Goal: Book appointment/travel/reservation

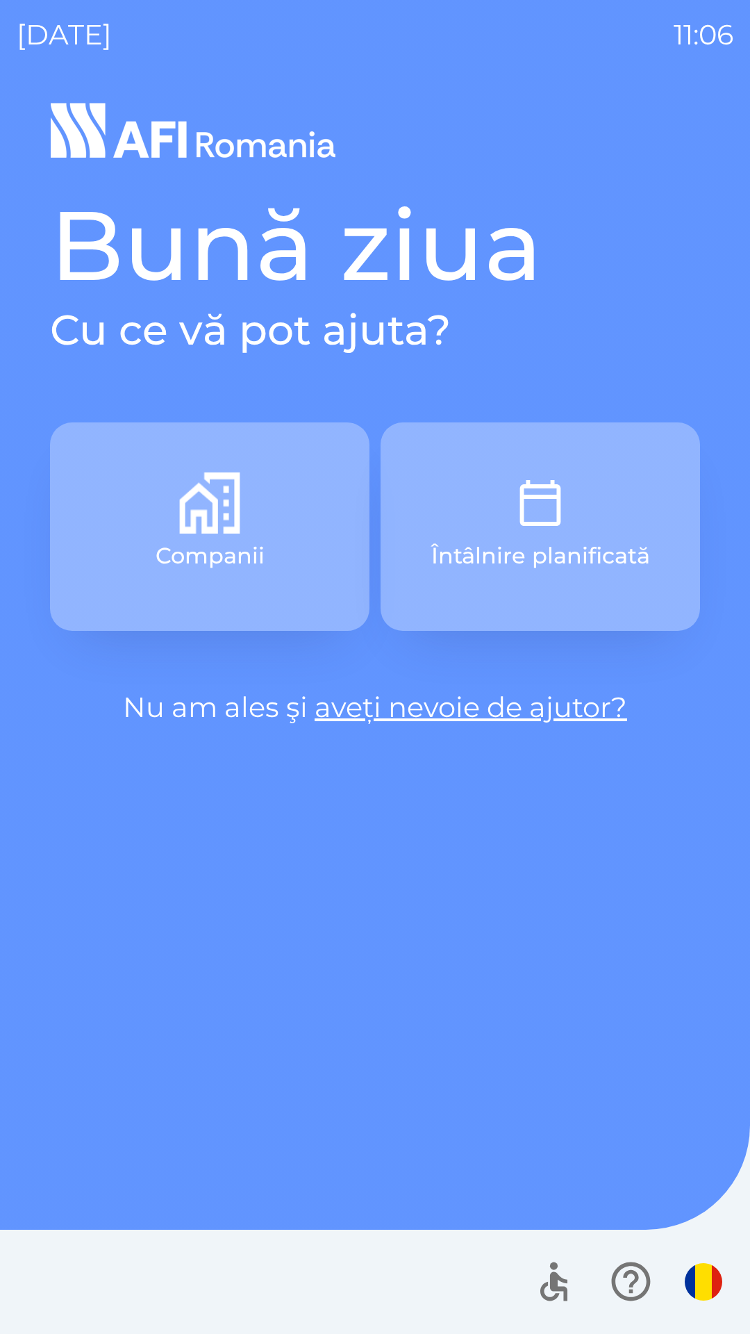
click at [279, 533] on button "Companii" at bounding box center [209, 526] width 319 height 208
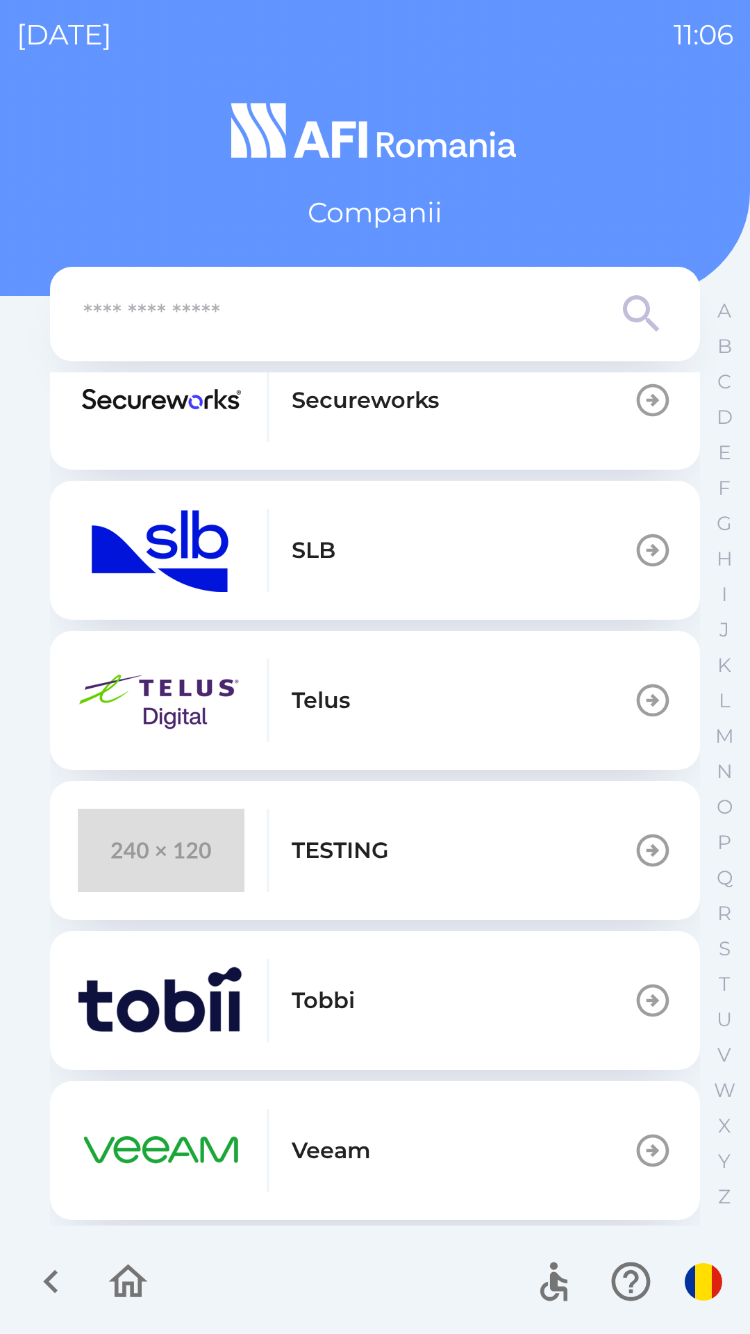
scroll to position [786, 0]
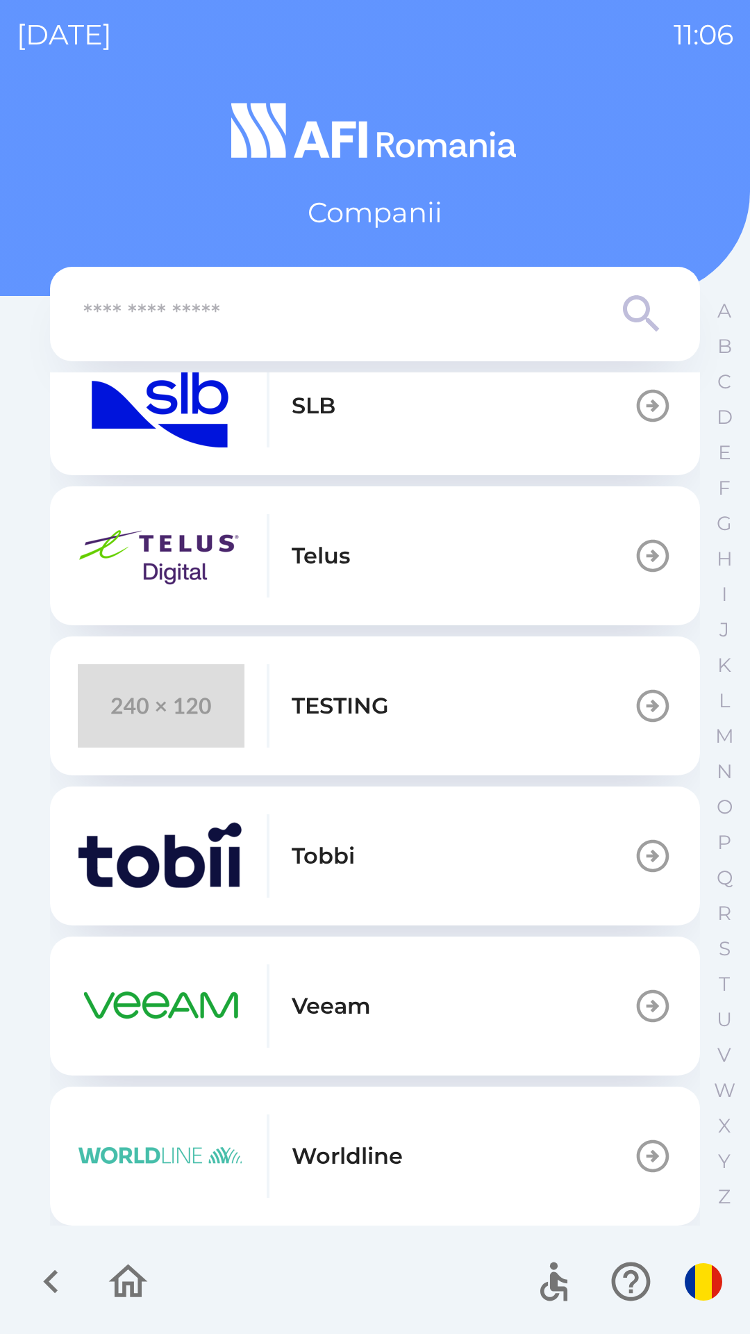
click at [449, 711] on button "TESTING" at bounding box center [375, 705] width 650 height 139
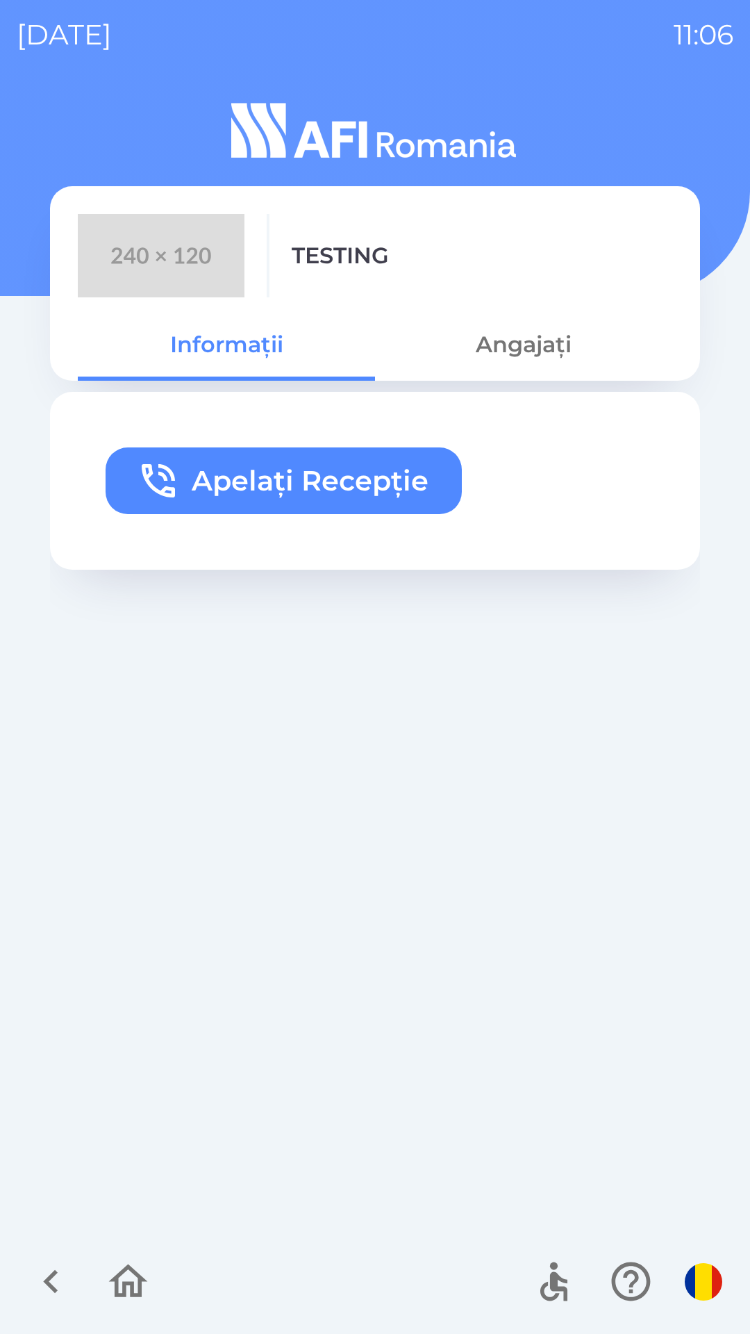
click at [140, 474] on icon "button" at bounding box center [158, 480] width 44 height 44
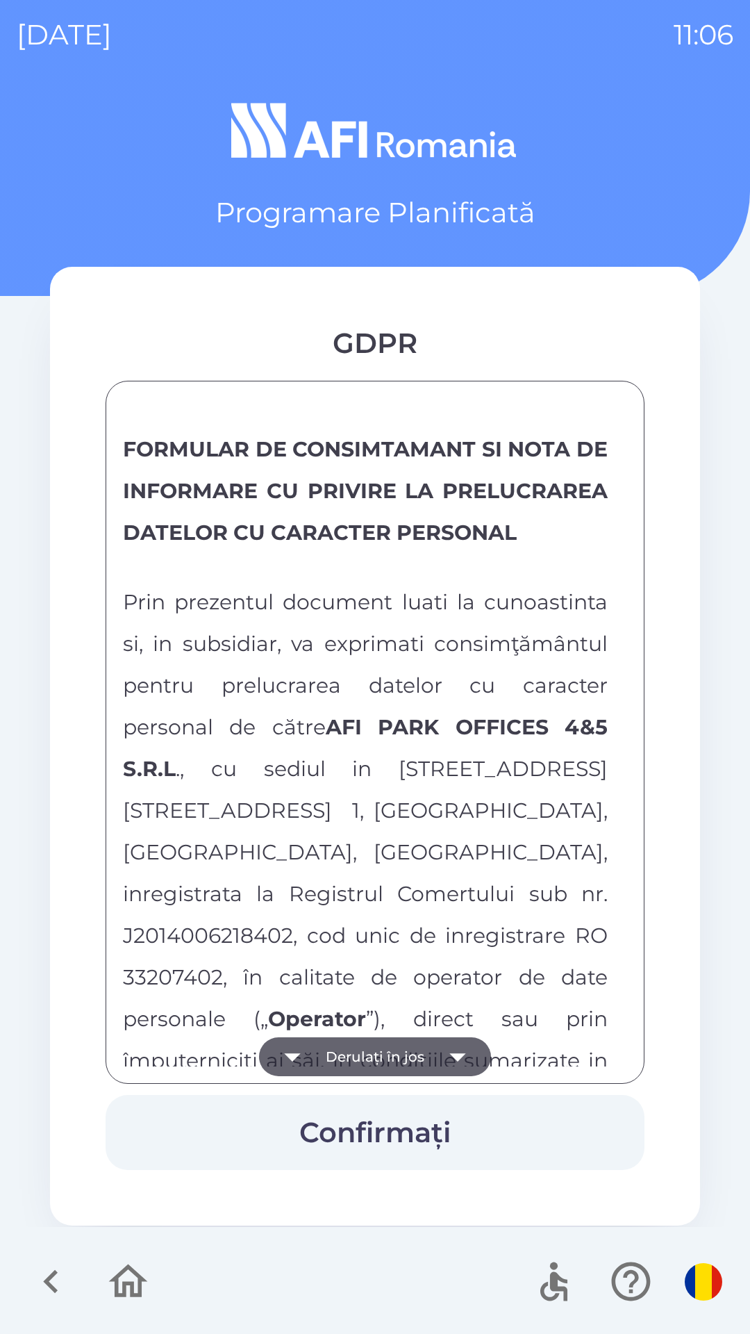
click at [395, 1037] on button "Derulați în jos" at bounding box center [375, 1056] width 232 height 39
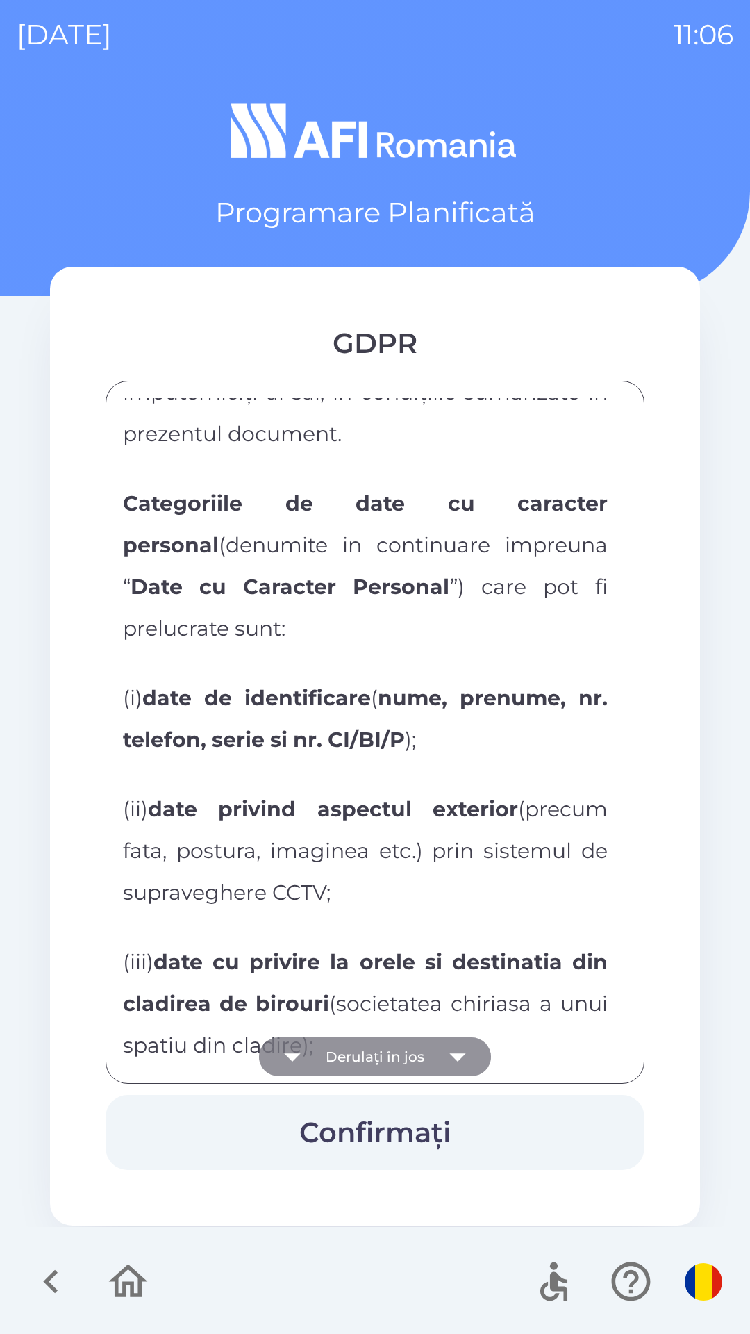
click at [404, 1050] on button "Derulați în jos" at bounding box center [375, 1056] width 232 height 39
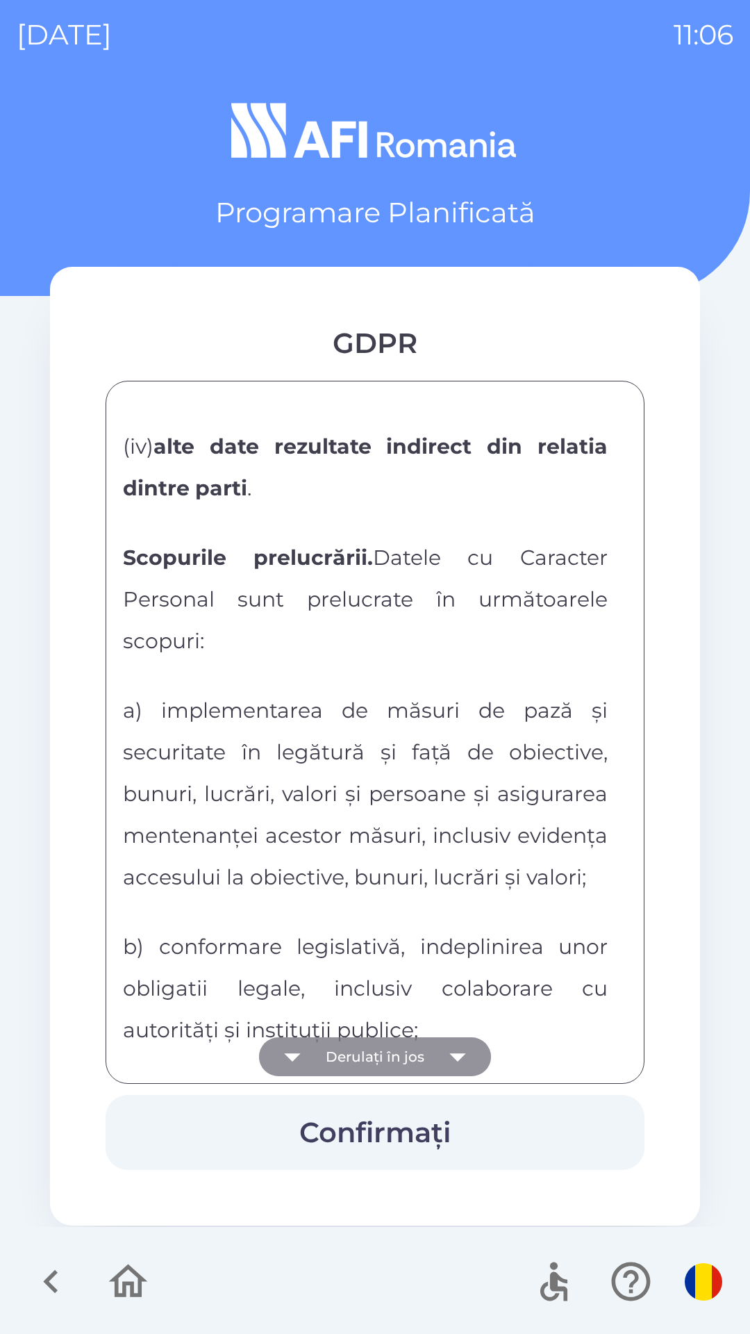
click at [408, 1052] on button "Derulați în jos" at bounding box center [375, 1056] width 232 height 39
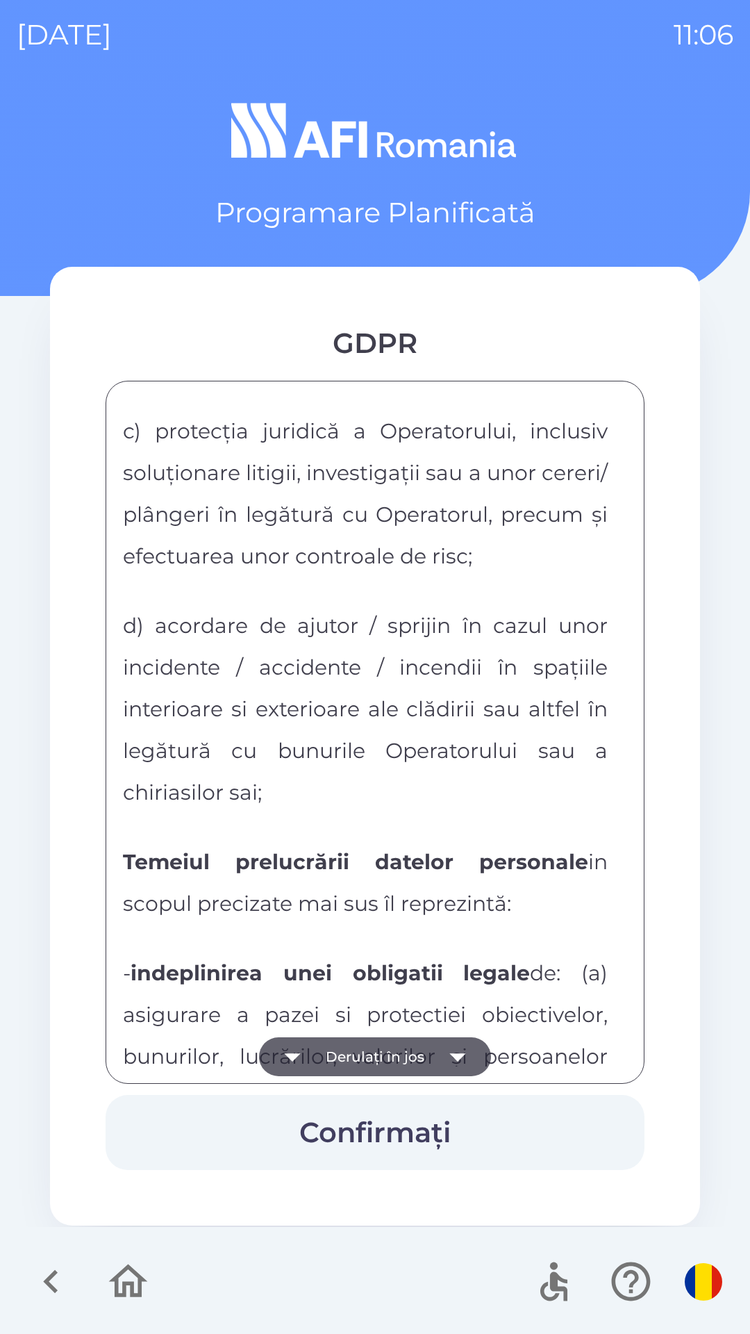
click at [407, 1044] on button "Derulați în jos" at bounding box center [375, 1056] width 232 height 39
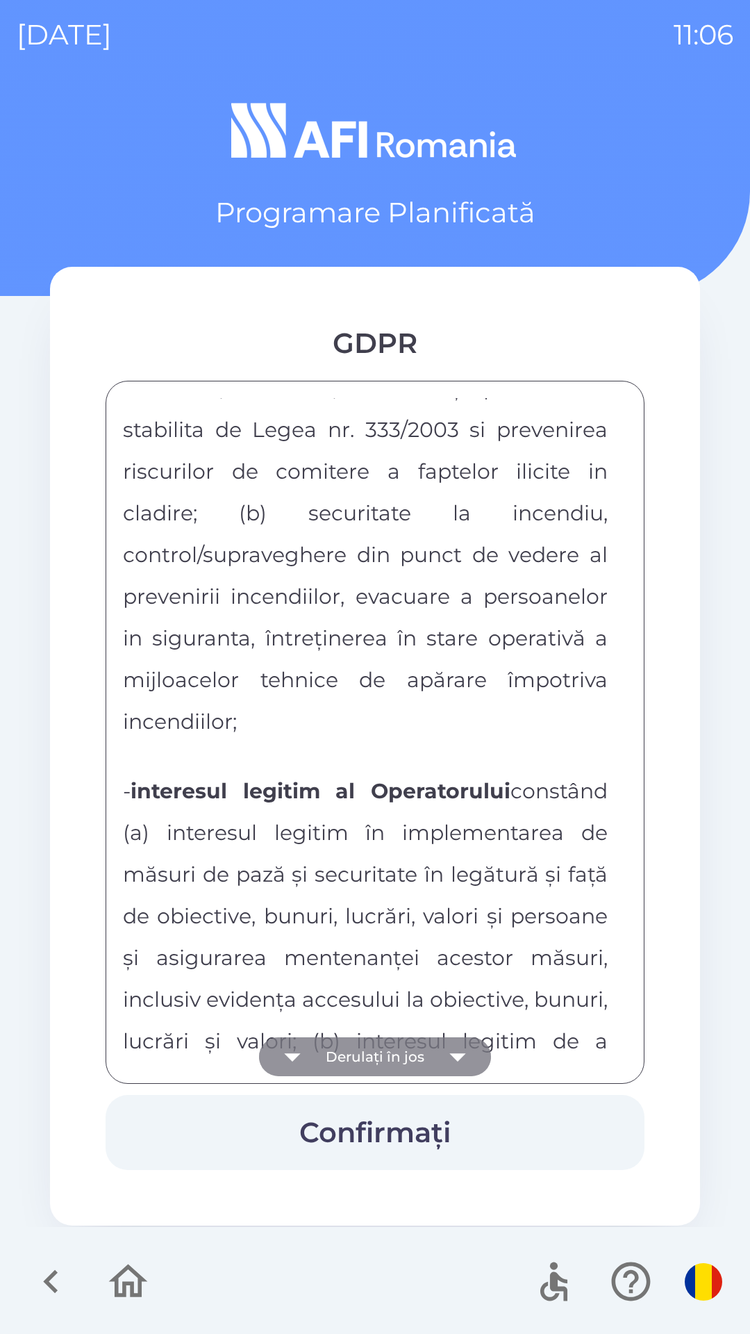
click at [405, 1048] on button "Derulați în jos" at bounding box center [375, 1056] width 232 height 39
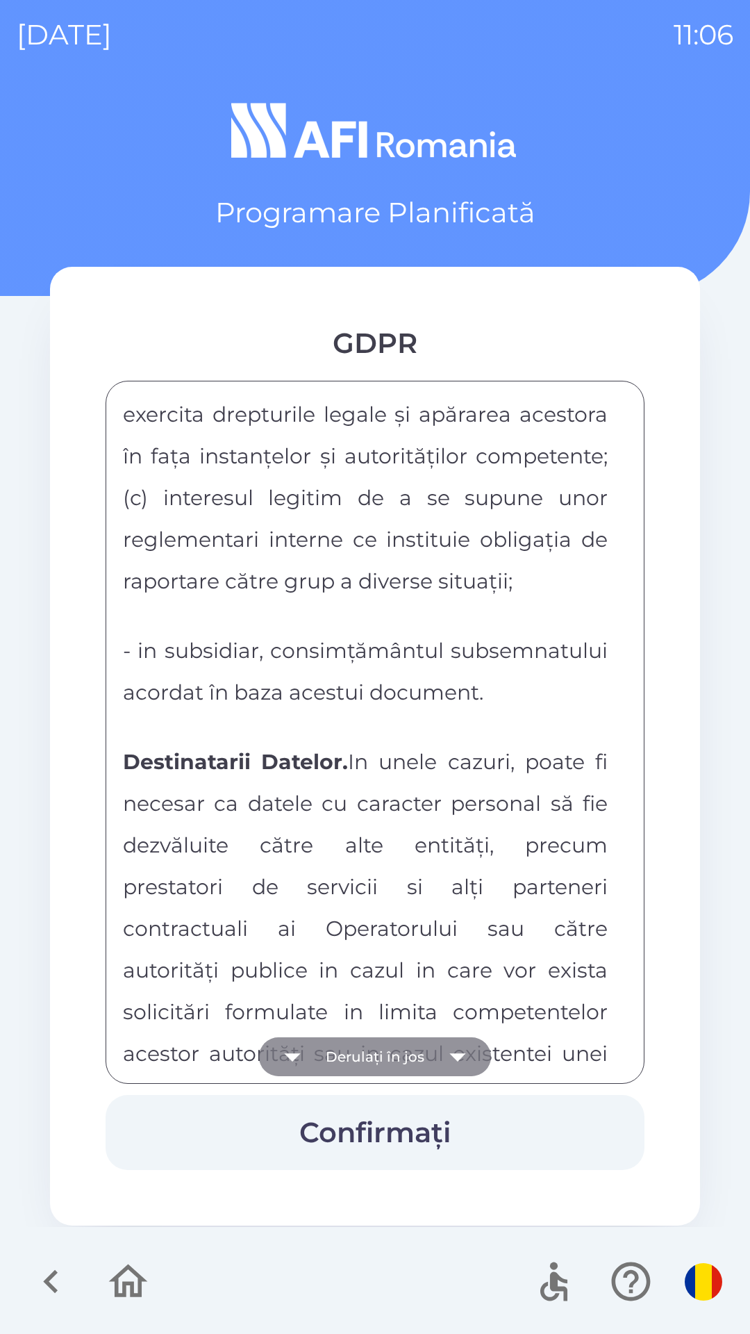
click at [403, 1057] on button "Derulați în jos" at bounding box center [375, 1056] width 232 height 39
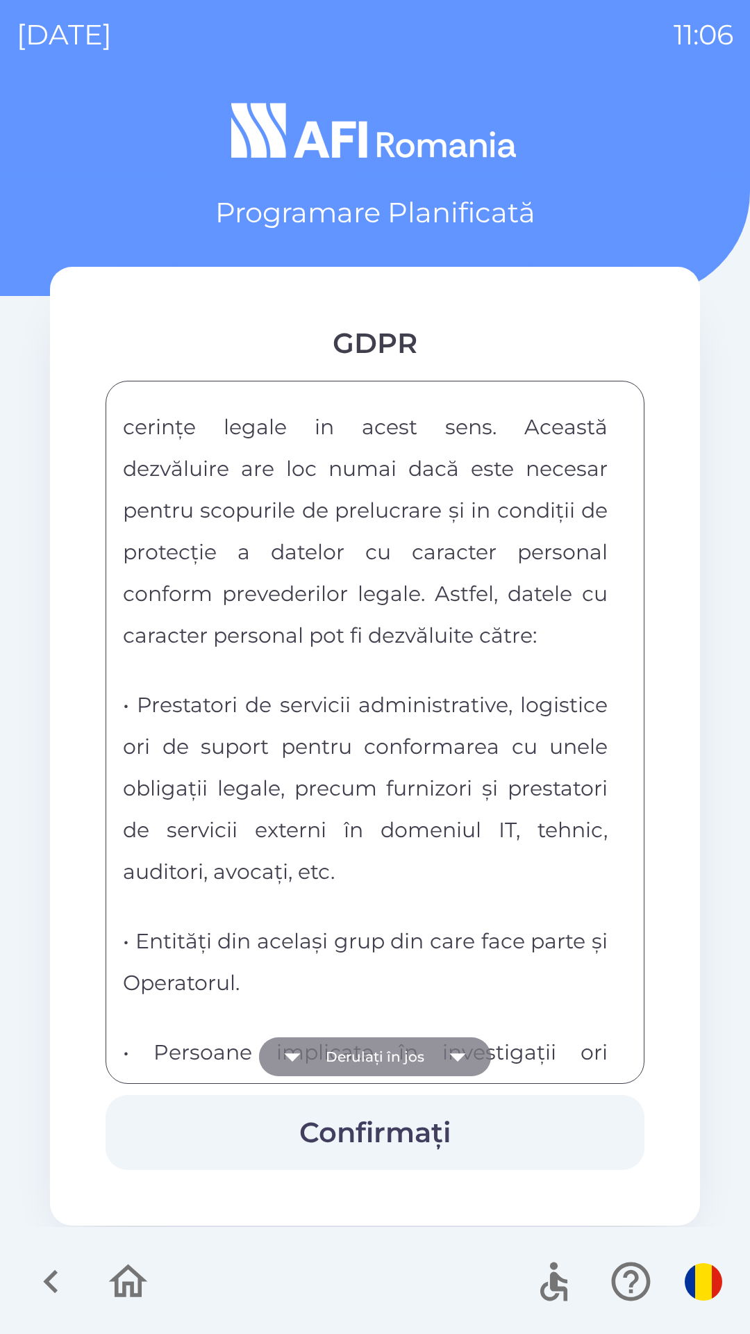
click at [394, 1059] on button "Derulați în jos" at bounding box center [375, 1056] width 232 height 39
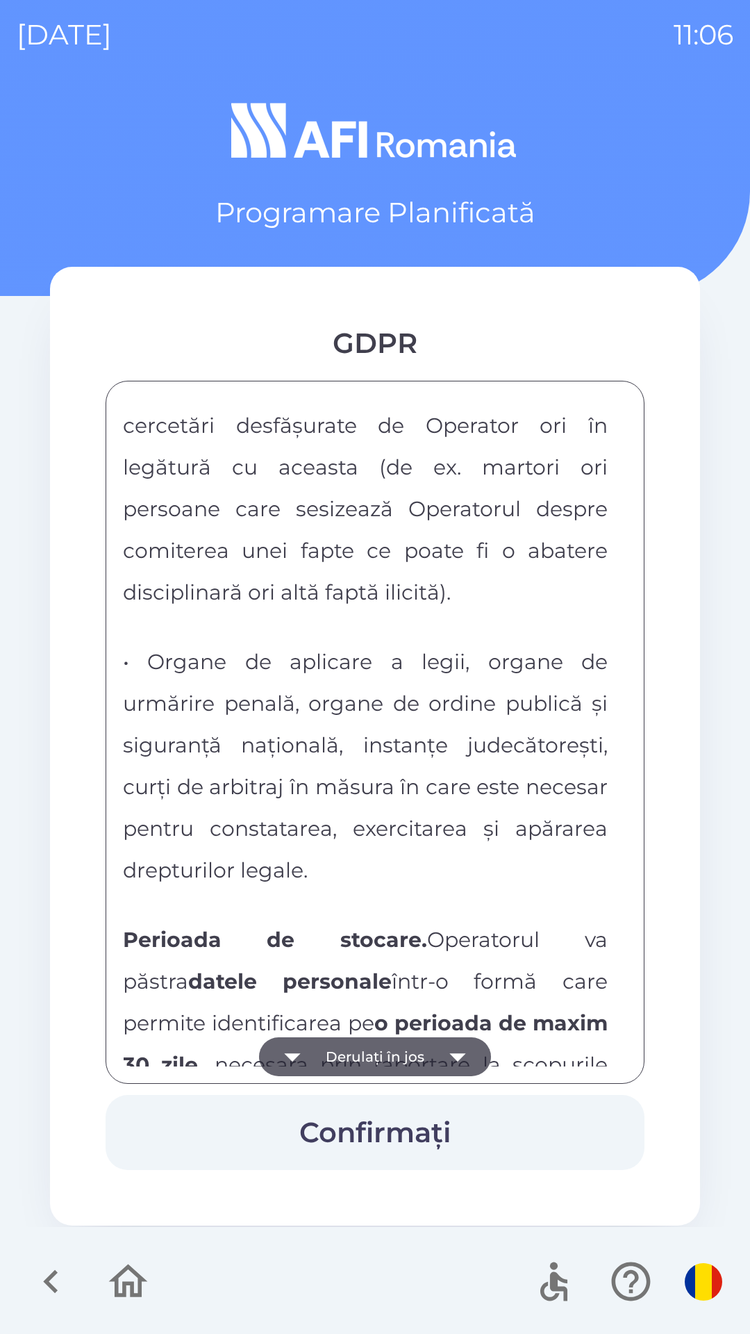
click at [403, 1052] on button "Derulați în jos" at bounding box center [375, 1056] width 232 height 39
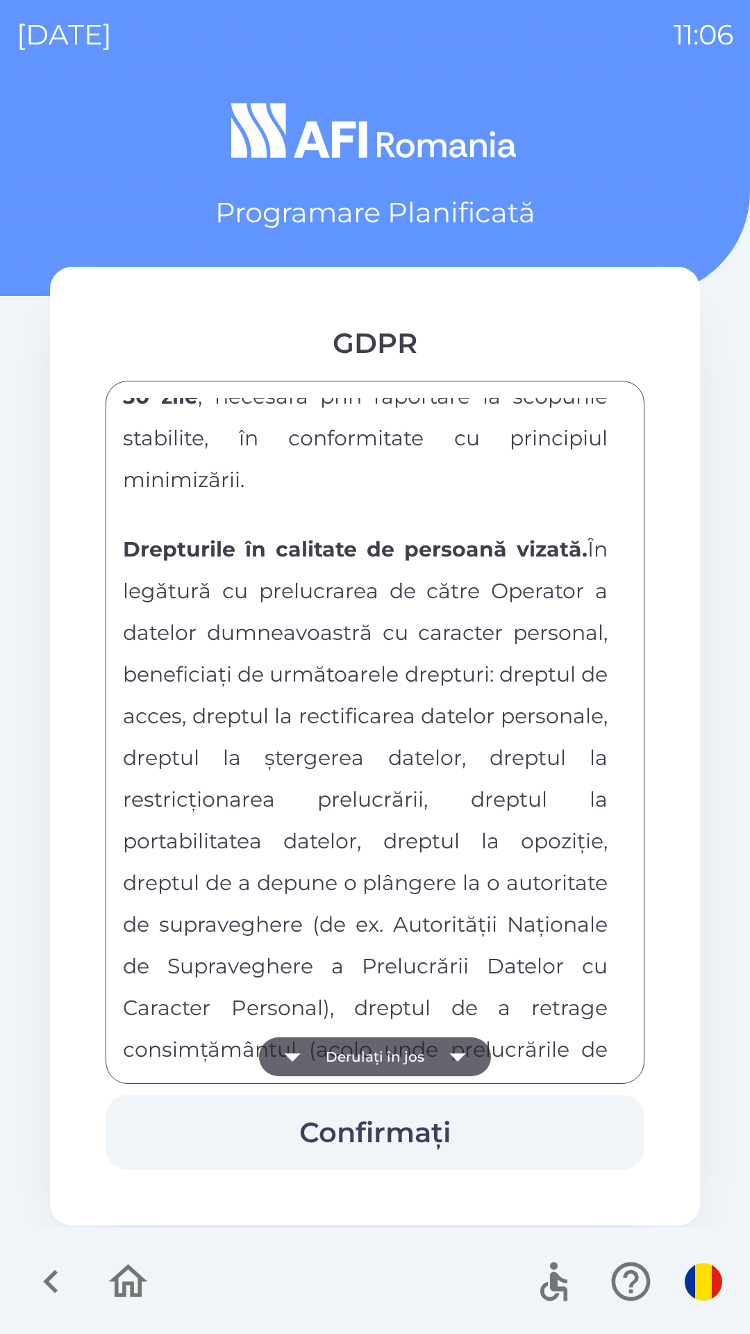
click at [420, 1038] on button "Derulați în jos" at bounding box center [375, 1056] width 232 height 39
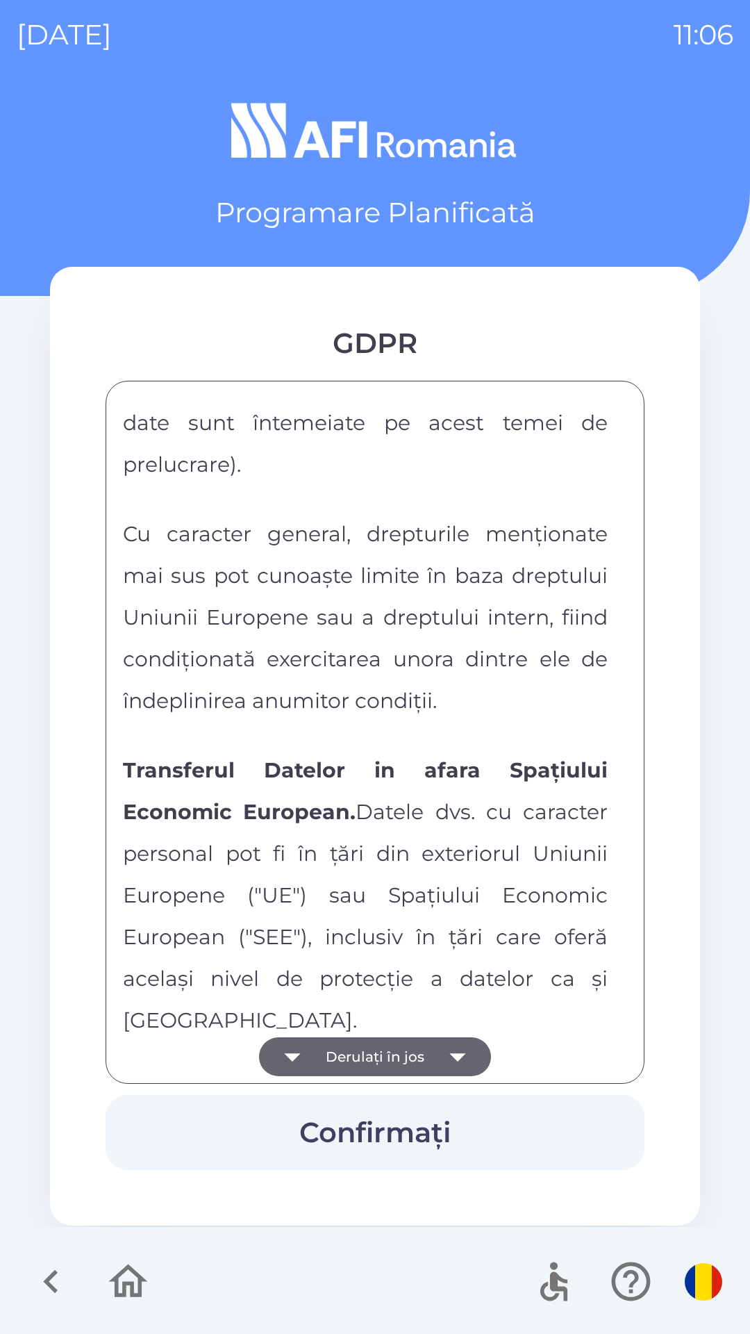
click at [419, 1050] on button "Derulați în jos" at bounding box center [375, 1056] width 232 height 39
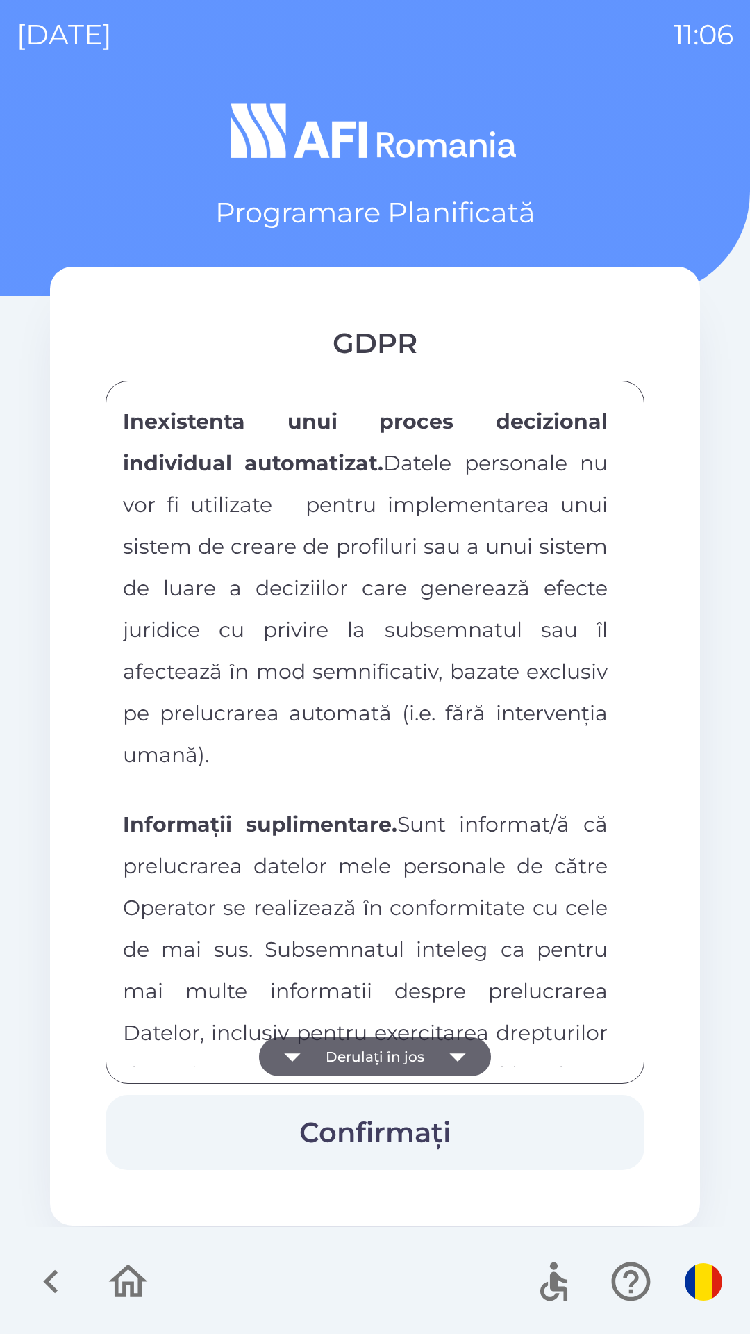
click at [433, 1048] on button "Derulați în jos" at bounding box center [375, 1056] width 232 height 39
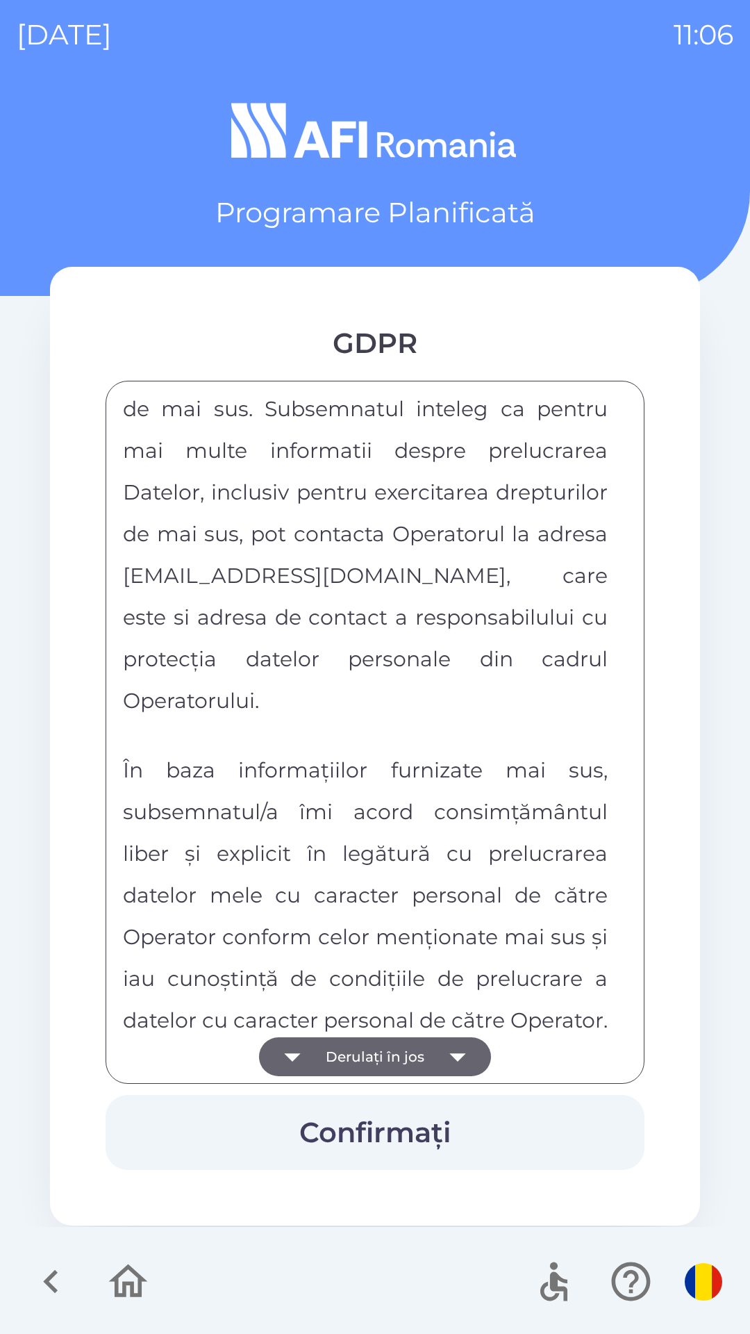
click at [436, 1048] on div "FORMULAR DE CONSIMTAMANT SI NOTA DE INFORMARE CU PRIVIRE LA PRELUCRAREA DATELOR…" at bounding box center [375, 732] width 504 height 668
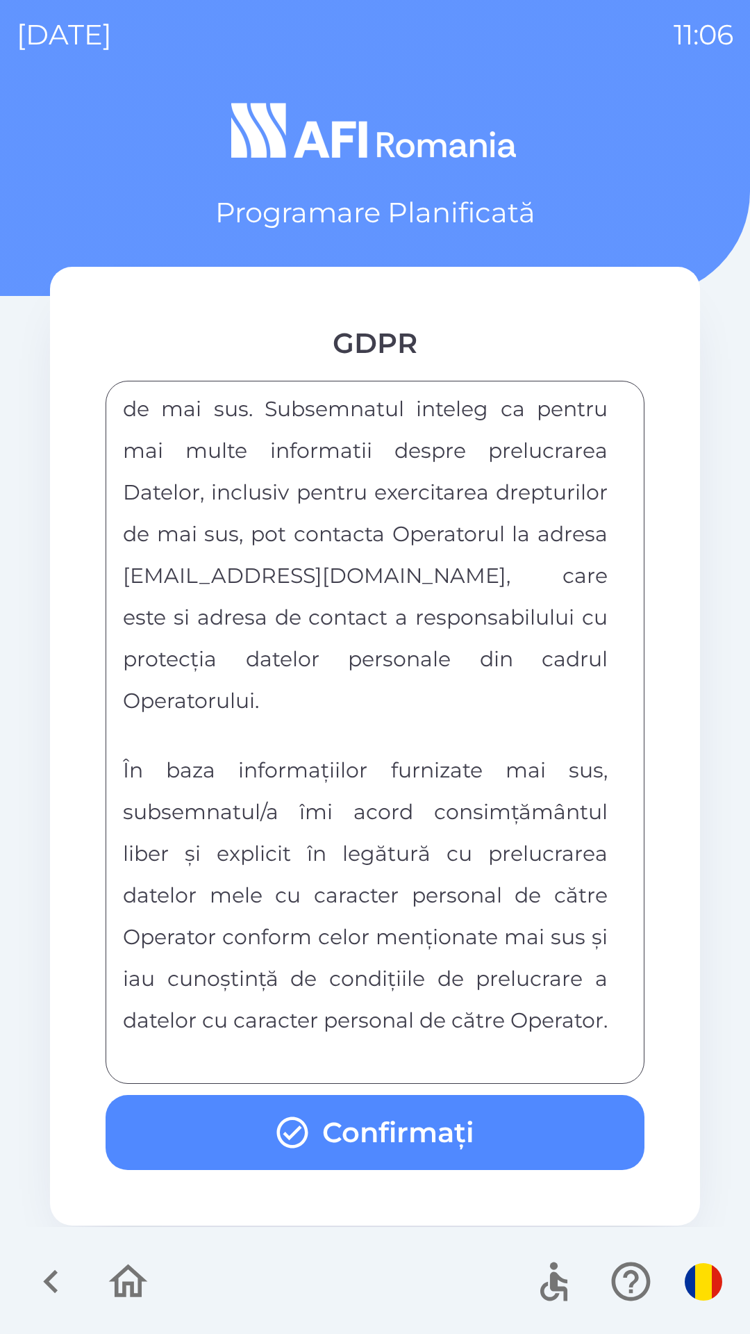
click at [434, 1052] on div "FORMULAR DE CONSIMTAMANT SI NOTA DE INFORMARE CU PRIVIRE LA PRELUCRAREA DATELOR…" at bounding box center [375, 732] width 504 height 668
click at [404, 1123] on button "Confirmați" at bounding box center [375, 1132] width 539 height 75
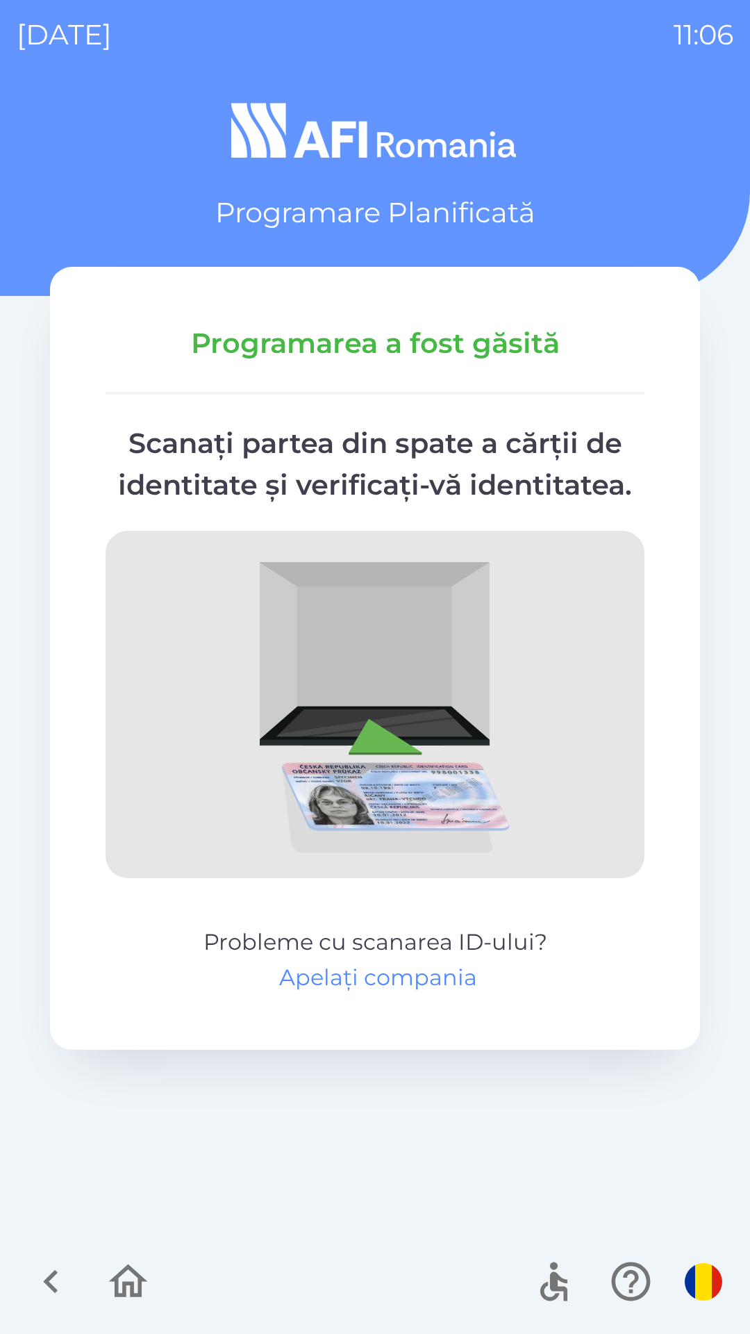
click at [395, 974] on button "Apelați compania" at bounding box center [378, 977] width 198 height 33
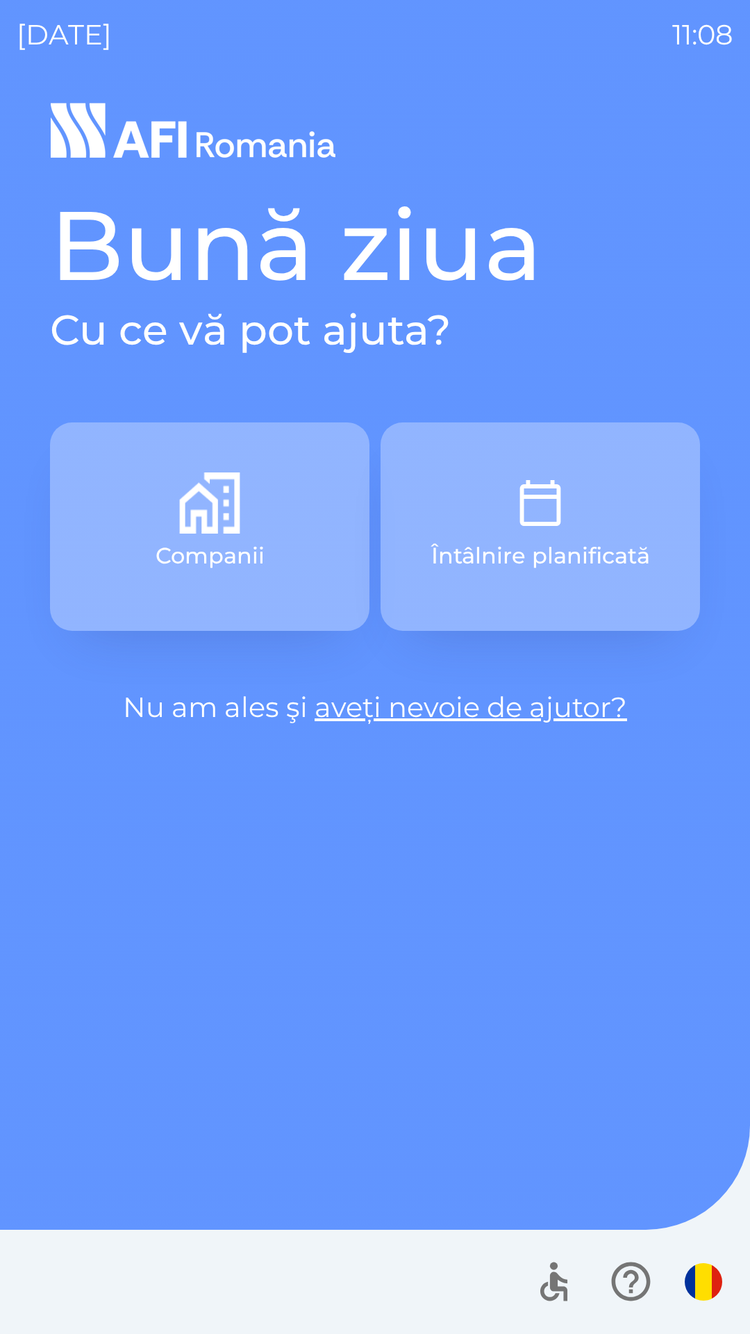
click at [438, 1288] on div at bounding box center [375, 1281] width 750 height 104
click at [409, 1328] on div at bounding box center [375, 1281] width 750 height 104
click at [590, 1332] on div at bounding box center [375, 1281] width 750 height 104
